Goal: Task Accomplishment & Management: Manage account settings

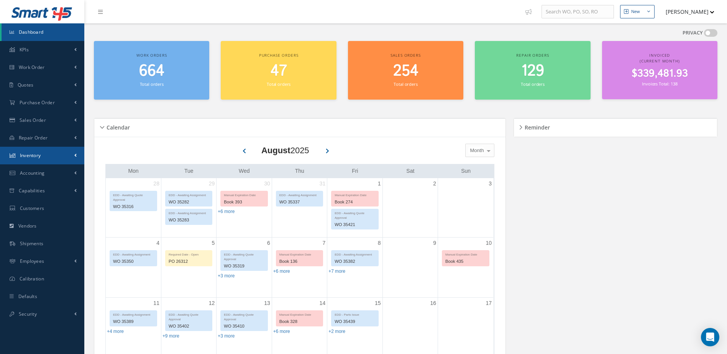
click at [53, 157] on link "Inventory" at bounding box center [42, 156] width 84 height 18
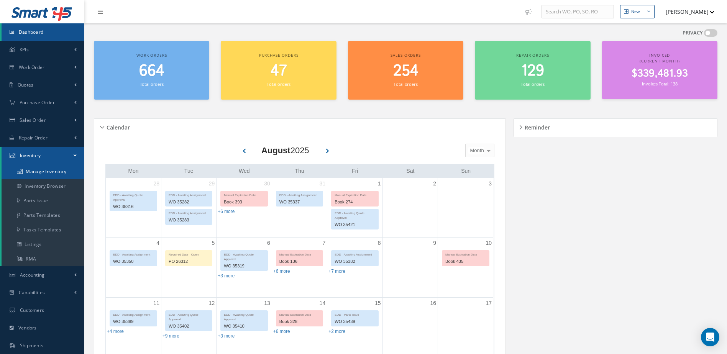
click at [46, 170] on link "Manage Inventory" at bounding box center [43, 171] width 83 height 15
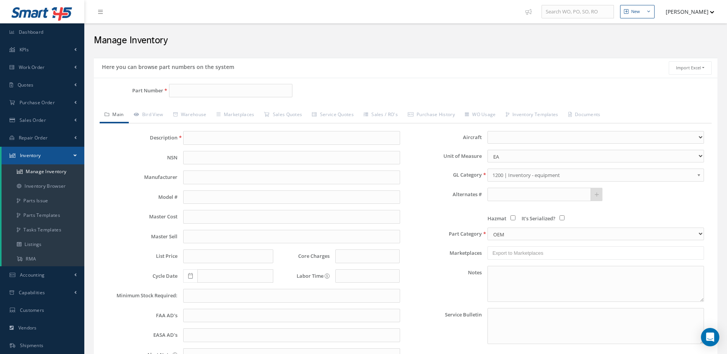
click at [197, 102] on div "Part Number" at bounding box center [198, 94] width 208 height 20
click at [196, 93] on input "Part Number" at bounding box center [231, 91] width 124 height 14
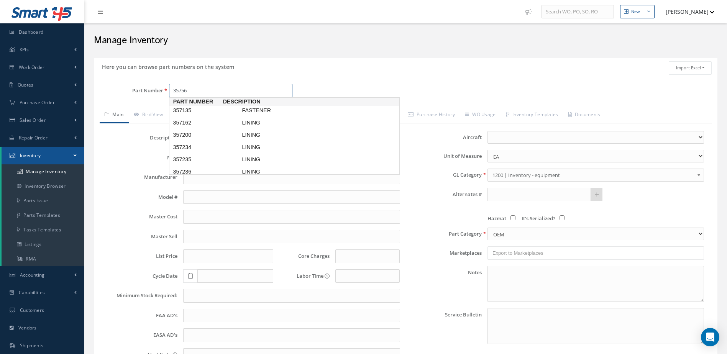
type input "357562"
click at [220, 110] on span "357562" at bounding box center [205, 111] width 69 height 8
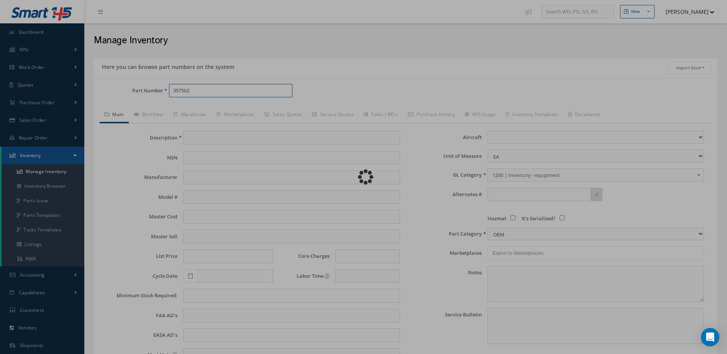
type input "LINING"
type input "90.00"
type input "117.00"
type input "0.00"
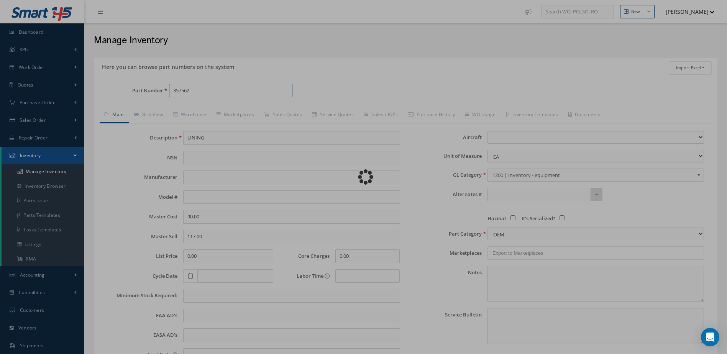
select select
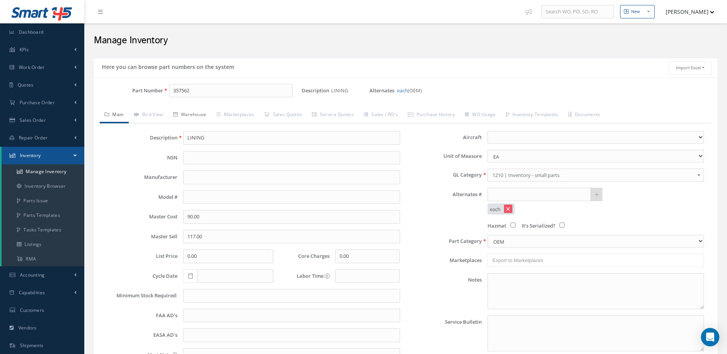
click at [200, 113] on link "Warehouse" at bounding box center [189, 115] width 43 height 16
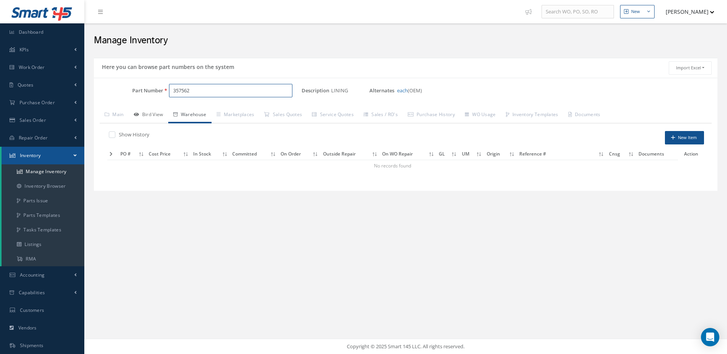
drag, startPoint x: 199, startPoint y: 92, endPoint x: 137, endPoint y: 109, distance: 64.4
click at [137, 109] on div "Part Number 357562 Description LINING Alternates each (OEM) Based on the select…" at bounding box center [405, 134] width 623 height 101
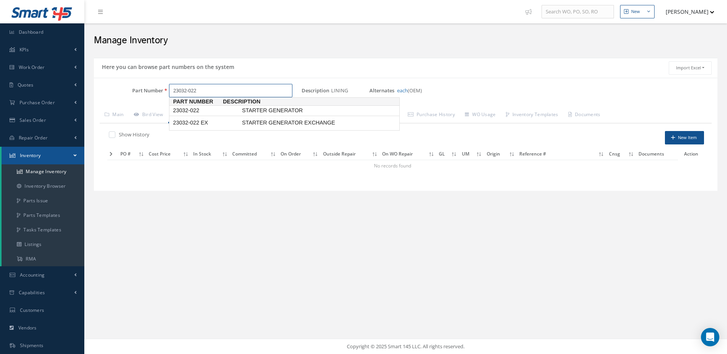
click at [282, 108] on span "STARTER GENERATOR" at bounding box center [297, 111] width 115 height 8
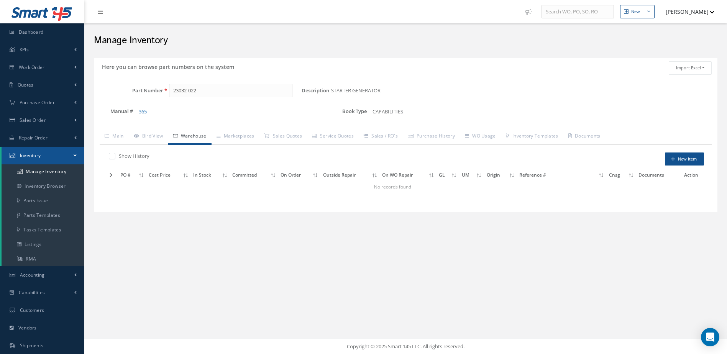
click at [200, 81] on div "Part Number 23032-022 Description STARTER GENERATOR Alternates Manual # 365 Boo…" at bounding box center [405, 145] width 623 height 134
drag, startPoint x: 205, startPoint y: 89, endPoint x: 158, endPoint y: 98, distance: 47.6
click at [158, 98] on div "Part Number 23032-022" at bounding box center [198, 94] width 208 height 20
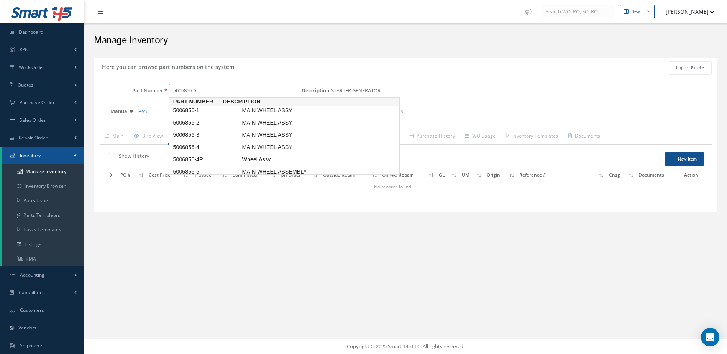
type input "5006856-5"
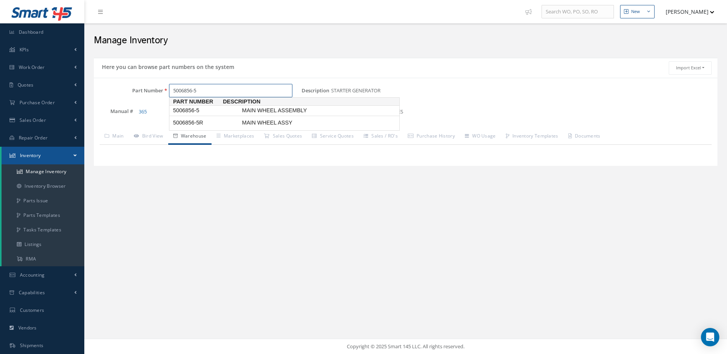
click at [303, 110] on span "MAIN WHEEL ASSEMBLY" at bounding box center [297, 111] width 115 height 8
